Goal: Information Seeking & Learning: Understand process/instructions

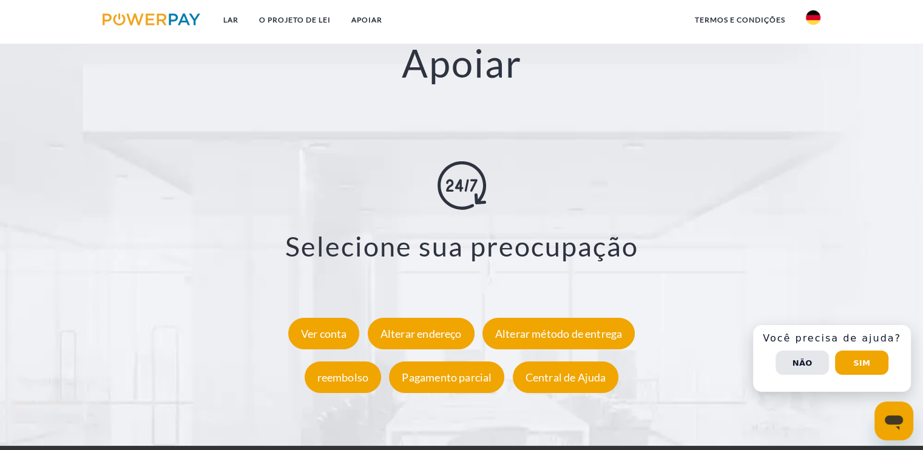
scroll to position [2111, 0]
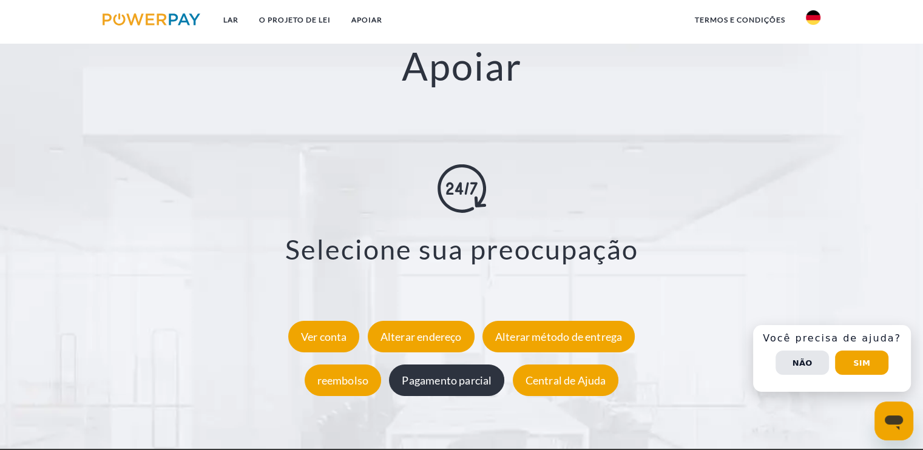
click at [453, 378] on font "Pagamento parcial" at bounding box center [447, 379] width 90 height 13
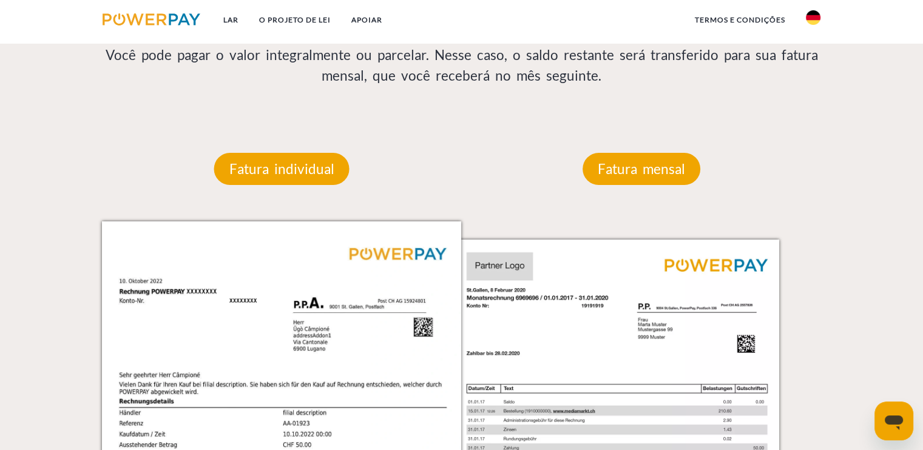
scroll to position [1092, 0]
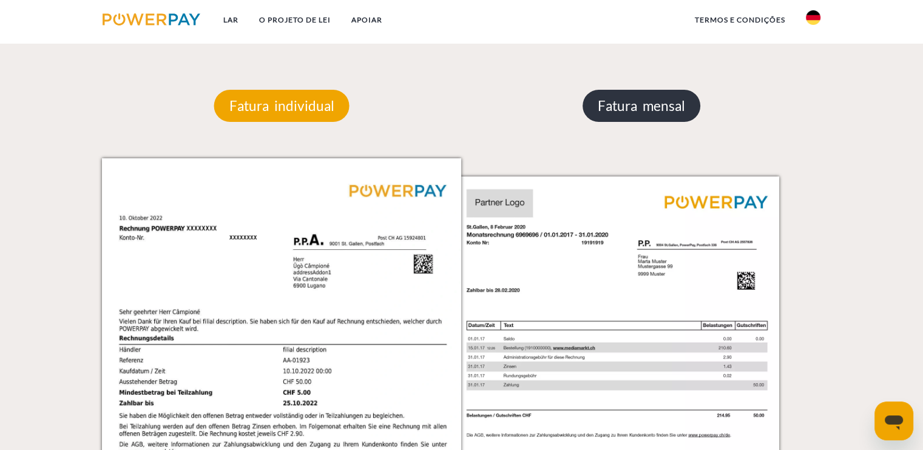
click at [660, 117] on p "Fatura mensal" at bounding box center [642, 106] width 118 height 33
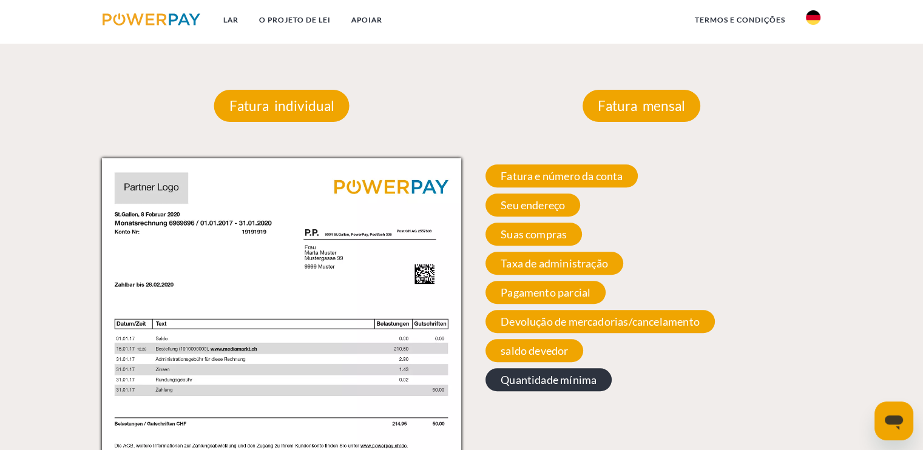
click at [546, 389] on span "Quantidade mínima" at bounding box center [549, 379] width 126 height 23
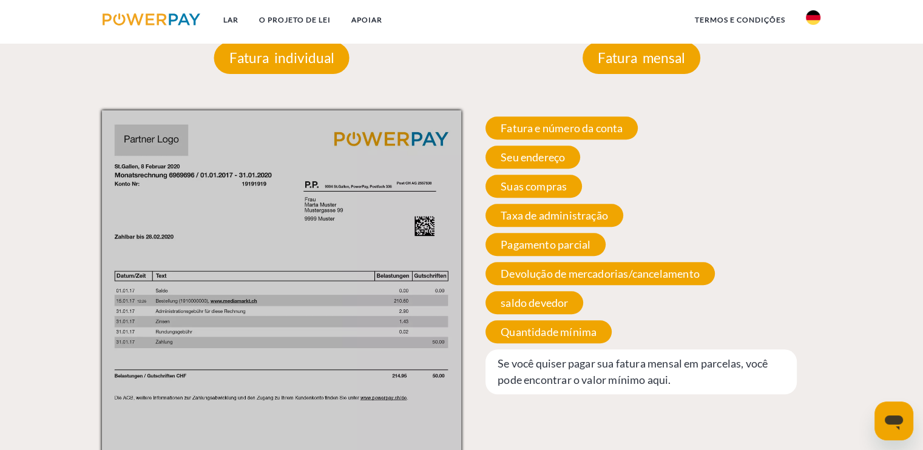
scroll to position [1131, 0]
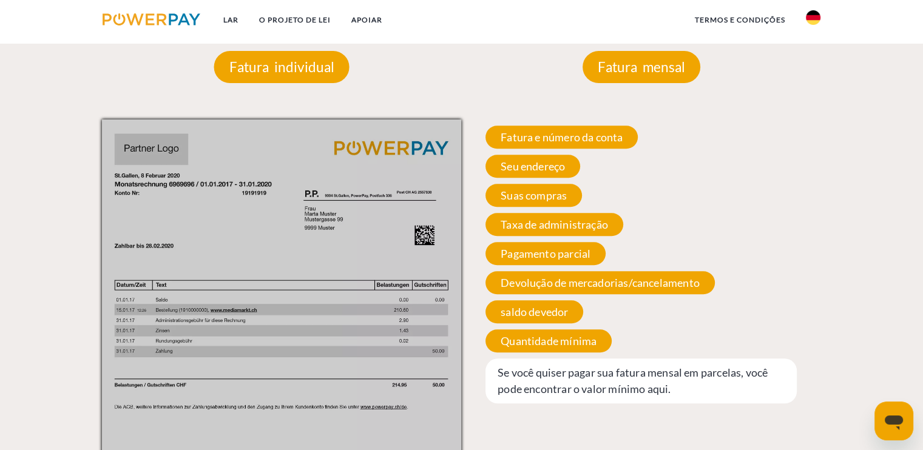
click at [590, 394] on font "Se você quiser pagar sua fatura mensal em parcelas, você pode encontrar o valor…" at bounding box center [633, 381] width 270 height 30
click at [542, 206] on span "Suas compras" at bounding box center [534, 195] width 97 height 23
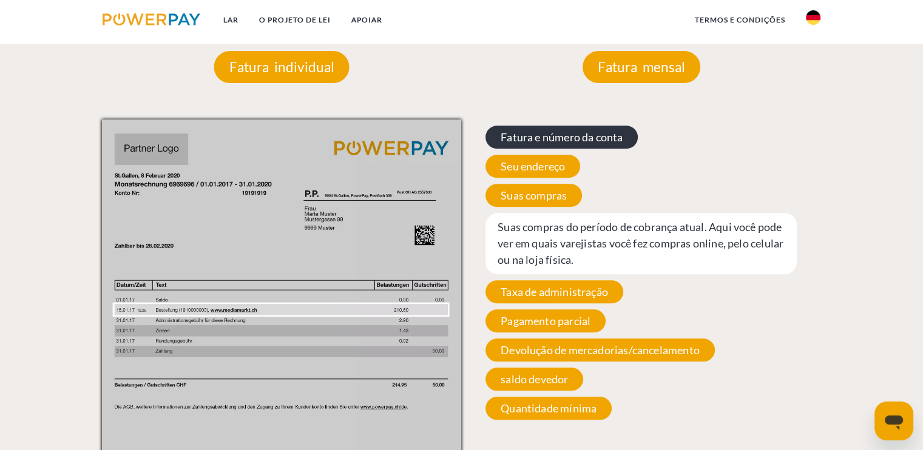
click at [569, 135] on font "Fatura e número da conta" at bounding box center [562, 137] width 122 height 13
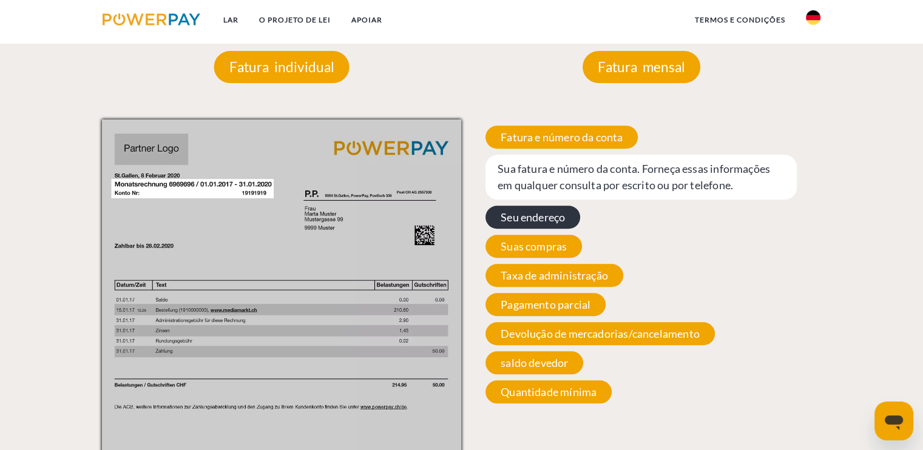
click at [565, 219] on font "Seu endereço" at bounding box center [533, 217] width 64 height 13
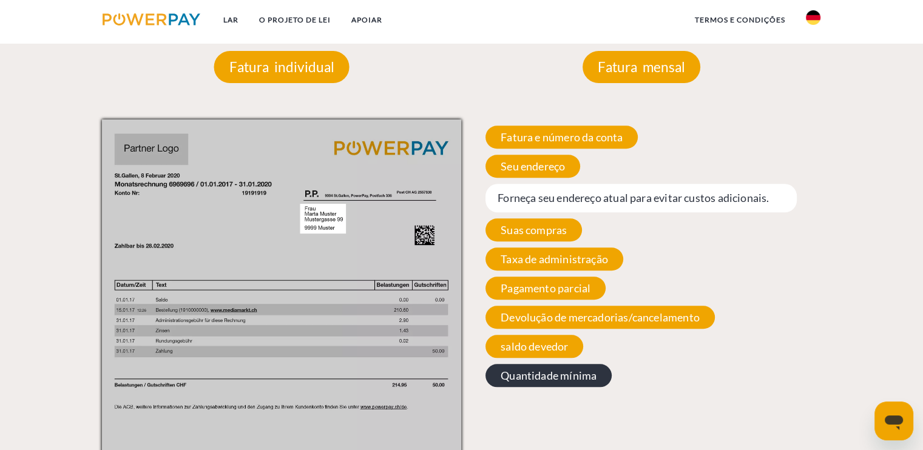
click at [540, 370] on span "Quantidade mínima" at bounding box center [549, 375] width 126 height 23
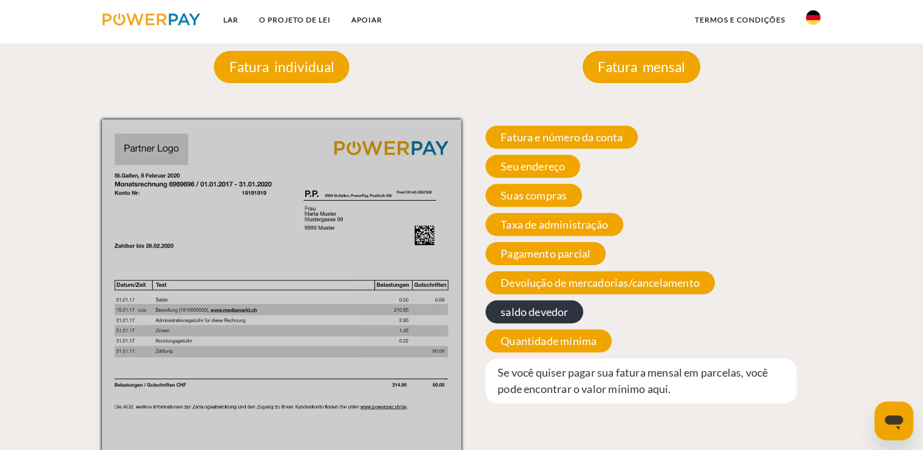
click at [556, 308] on font "saldo devedor" at bounding box center [534, 311] width 67 height 13
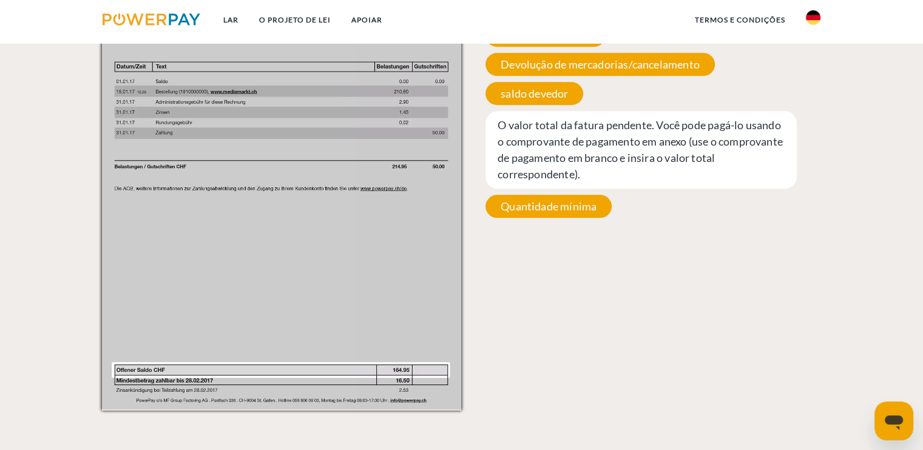
scroll to position [1346, 0]
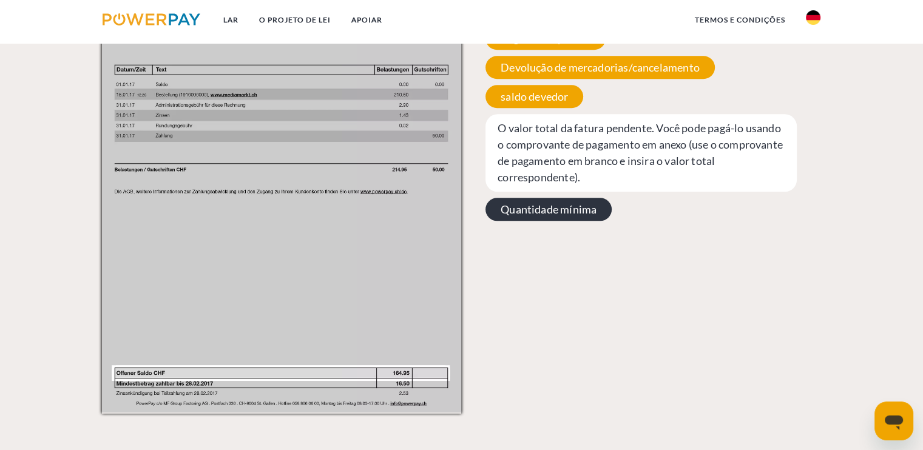
click at [569, 209] on font "Quantidade mínima" at bounding box center [549, 209] width 96 height 13
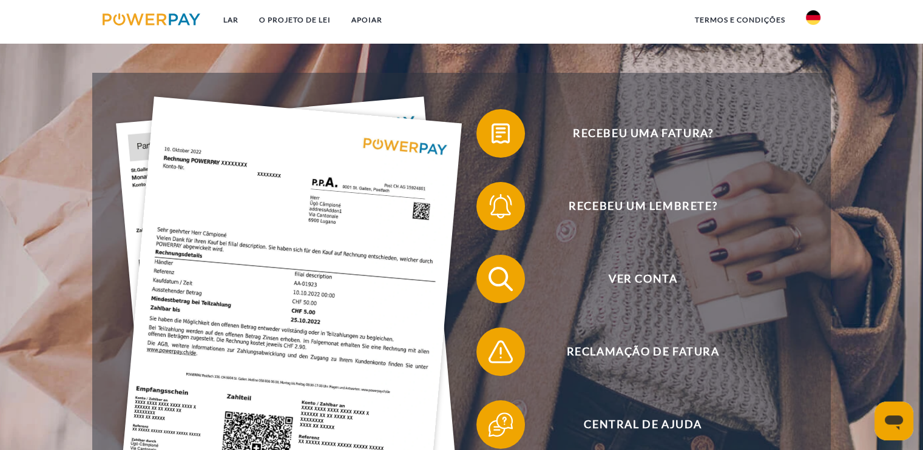
scroll to position [223, 0]
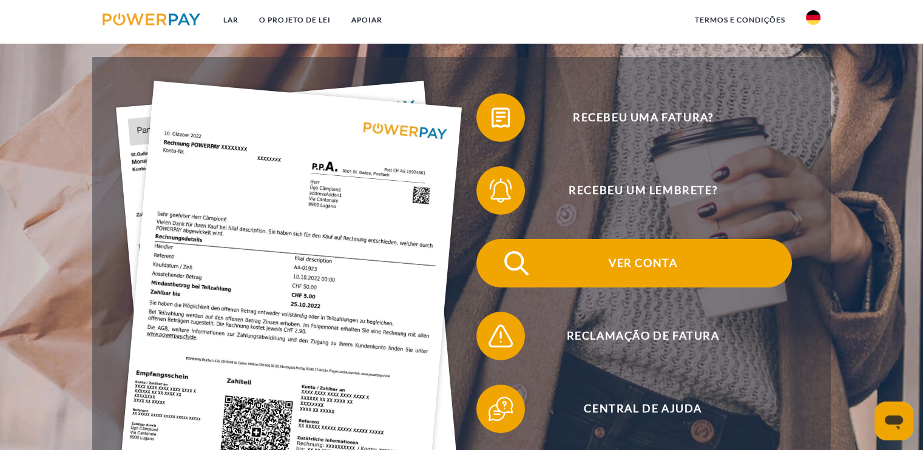
click at [636, 262] on font "Ver conta" at bounding box center [643, 262] width 69 height 13
click at [368, 14] on link "APOIAR" at bounding box center [367, 20] width 52 height 22
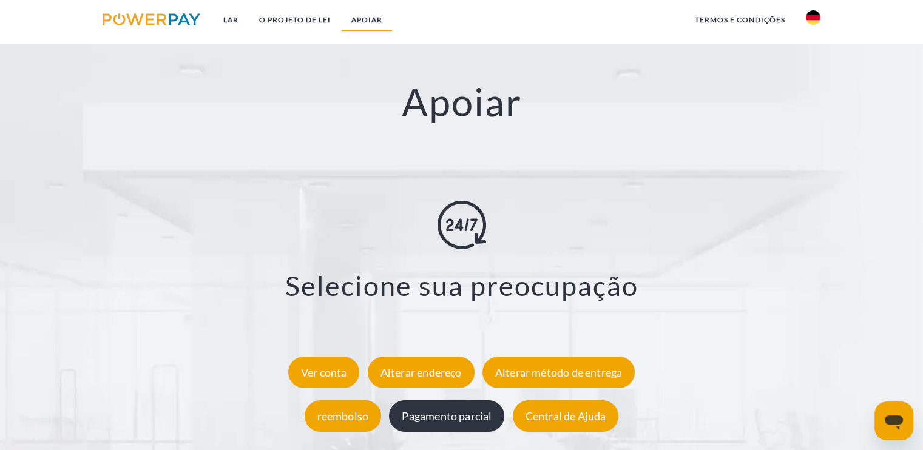
scroll to position [2096, 0]
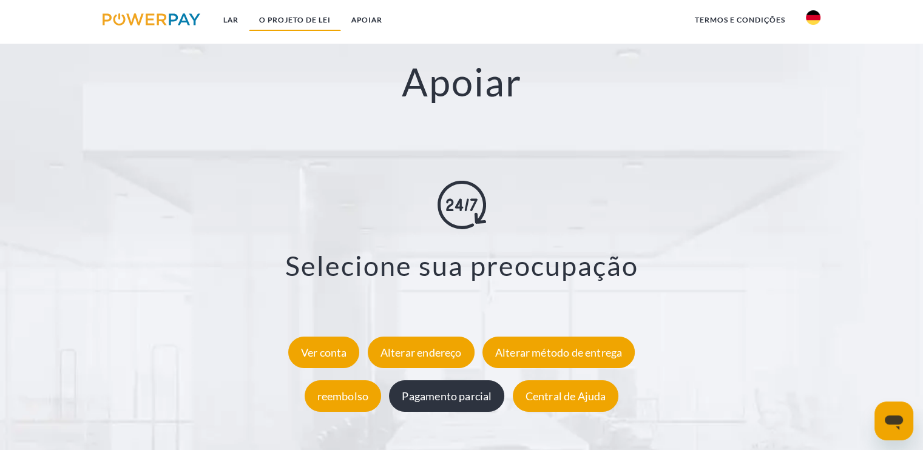
click at [301, 24] on link "O PROJETO DE LEI" at bounding box center [295, 20] width 92 height 22
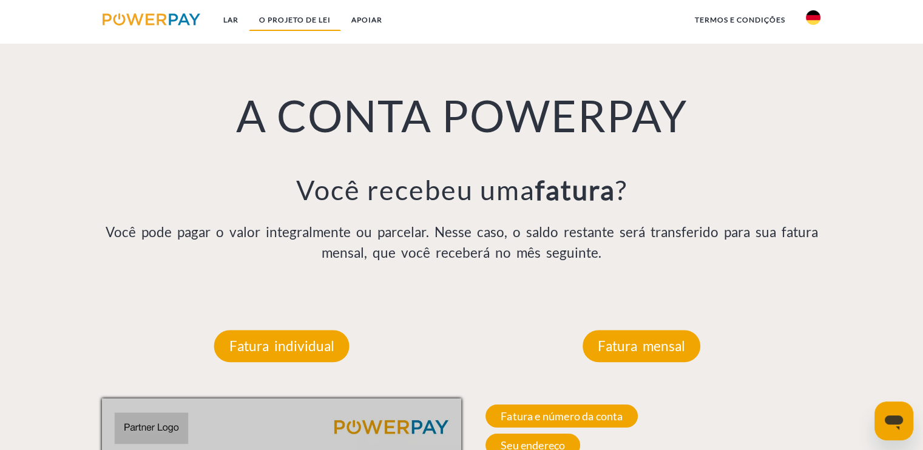
scroll to position [851, 0]
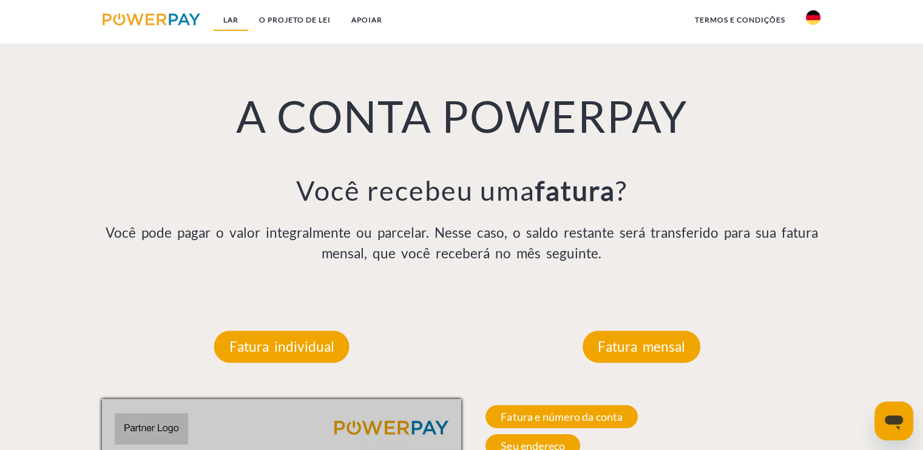
click at [223, 24] on font "Lar" at bounding box center [230, 19] width 15 height 9
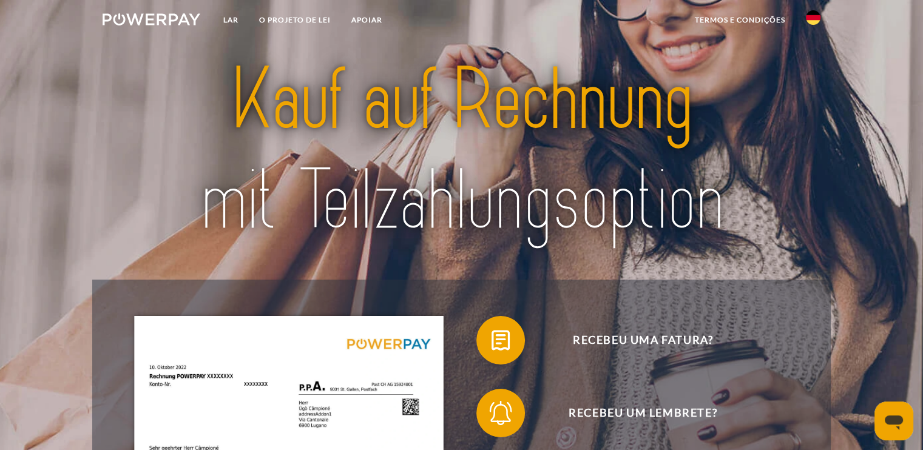
click at [131, 18] on img at bounding box center [152, 19] width 98 height 12
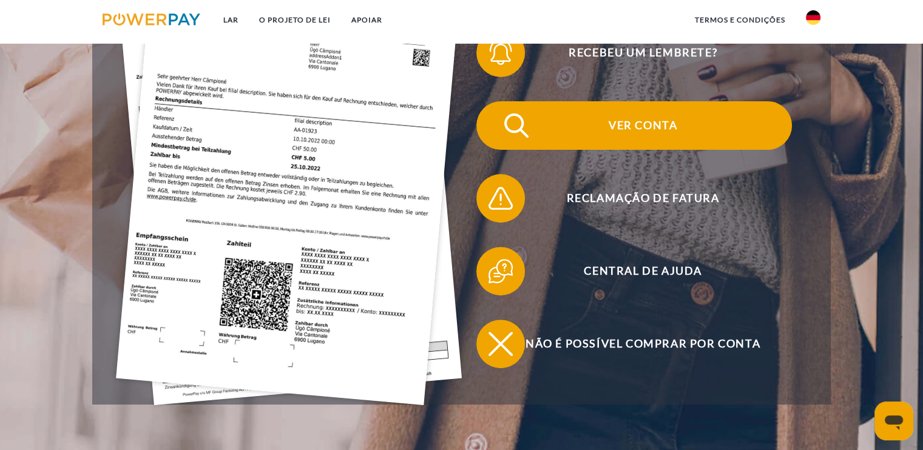
scroll to position [367, 0]
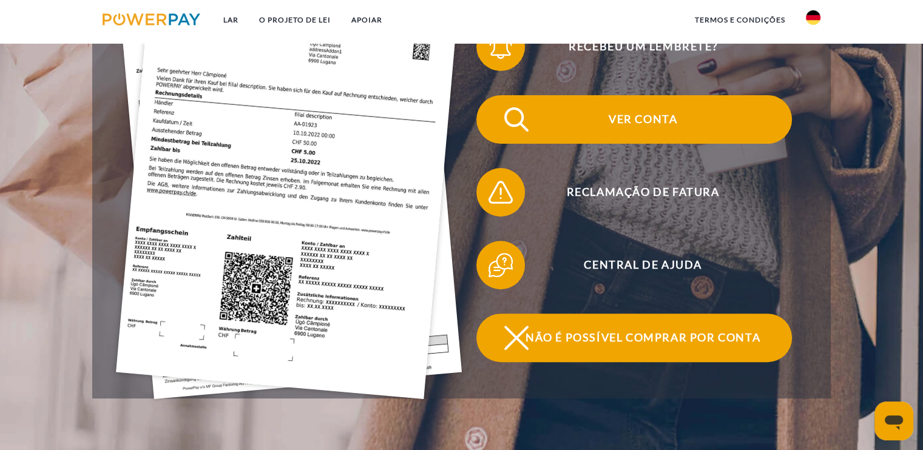
click at [563, 347] on span "Não é possível comprar por conta" at bounding box center [642, 338] width 297 height 49
